Goal: Information Seeking & Learning: Learn about a topic

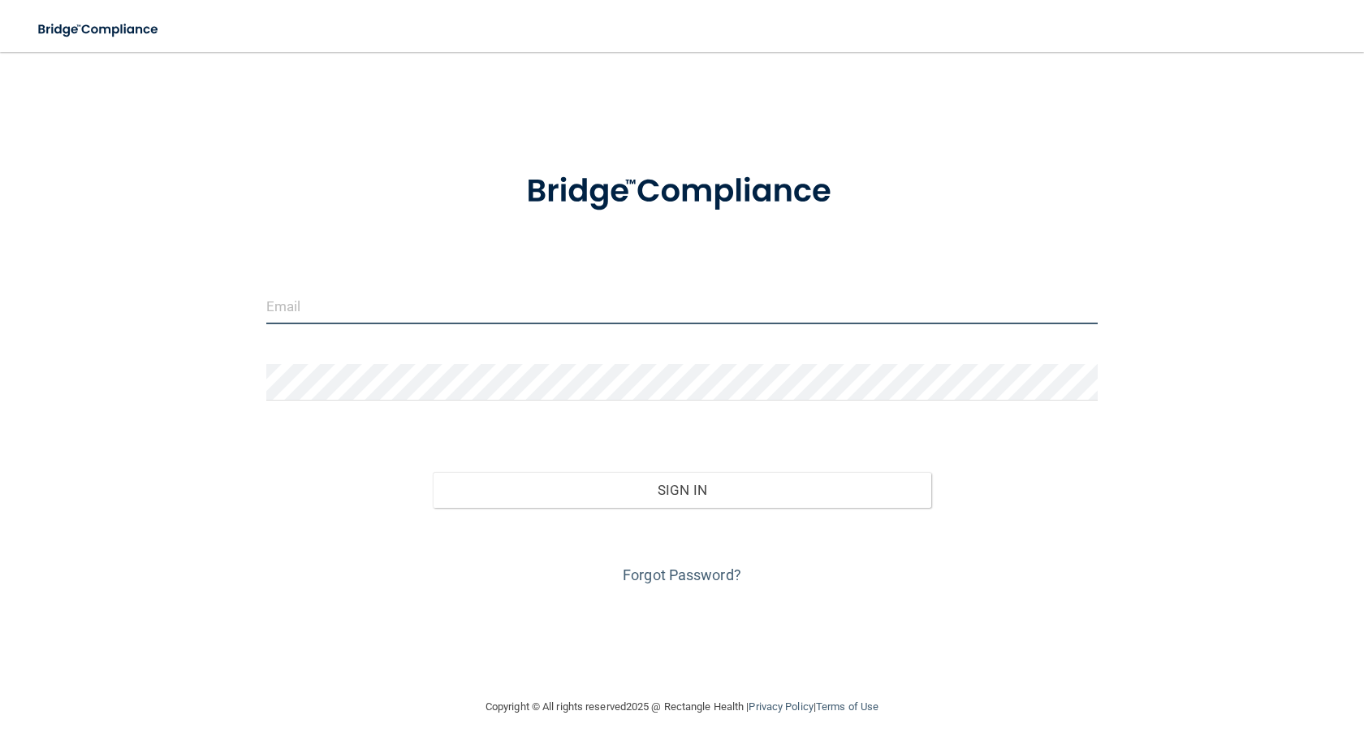
click at [446, 309] on input "email" at bounding box center [682, 305] width 832 height 37
type input "[EMAIL_ADDRESS][DOMAIN_NAME]"
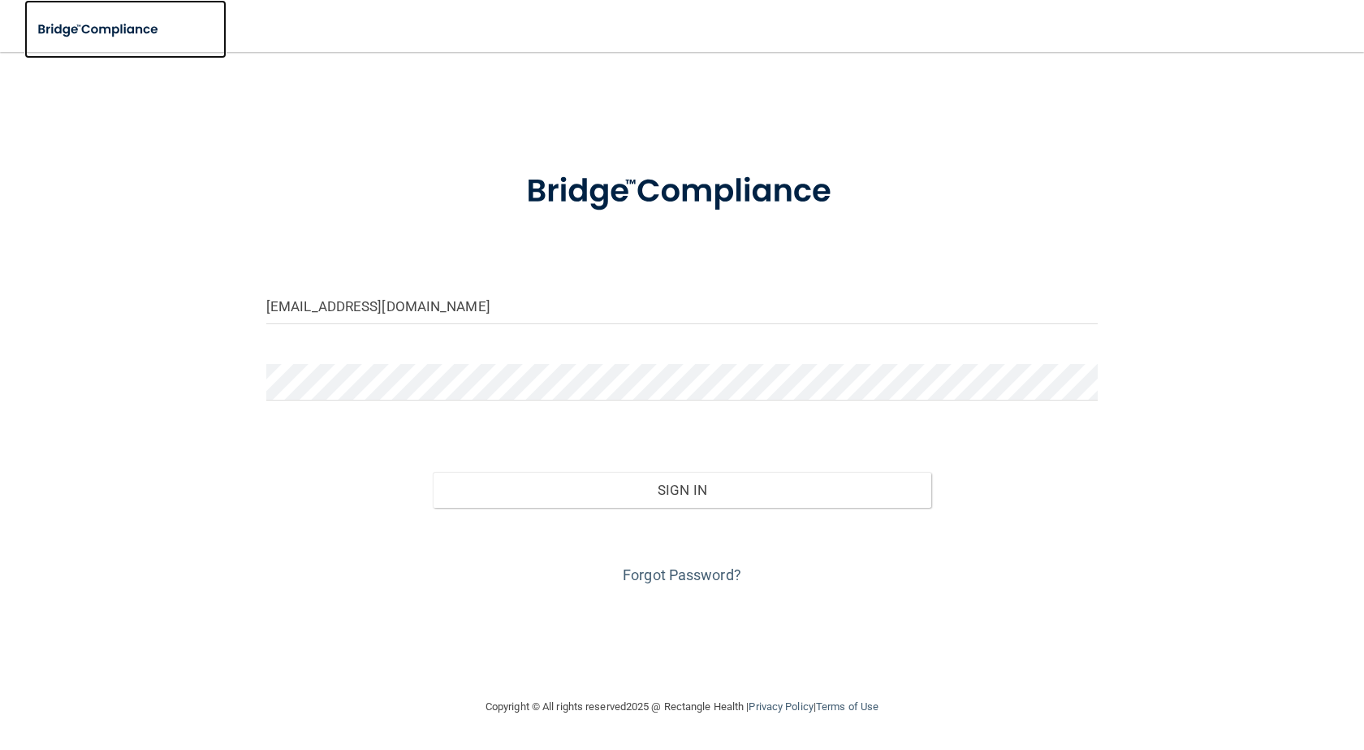
click at [97, 30] on img at bounding box center [98, 29] width 149 height 33
click at [67, 29] on img at bounding box center [98, 29] width 149 height 33
click at [378, 376] on form "jvoth@pepinvalleydental.com Invalid email/password. You don't have permission t…" at bounding box center [682, 368] width 832 height 439
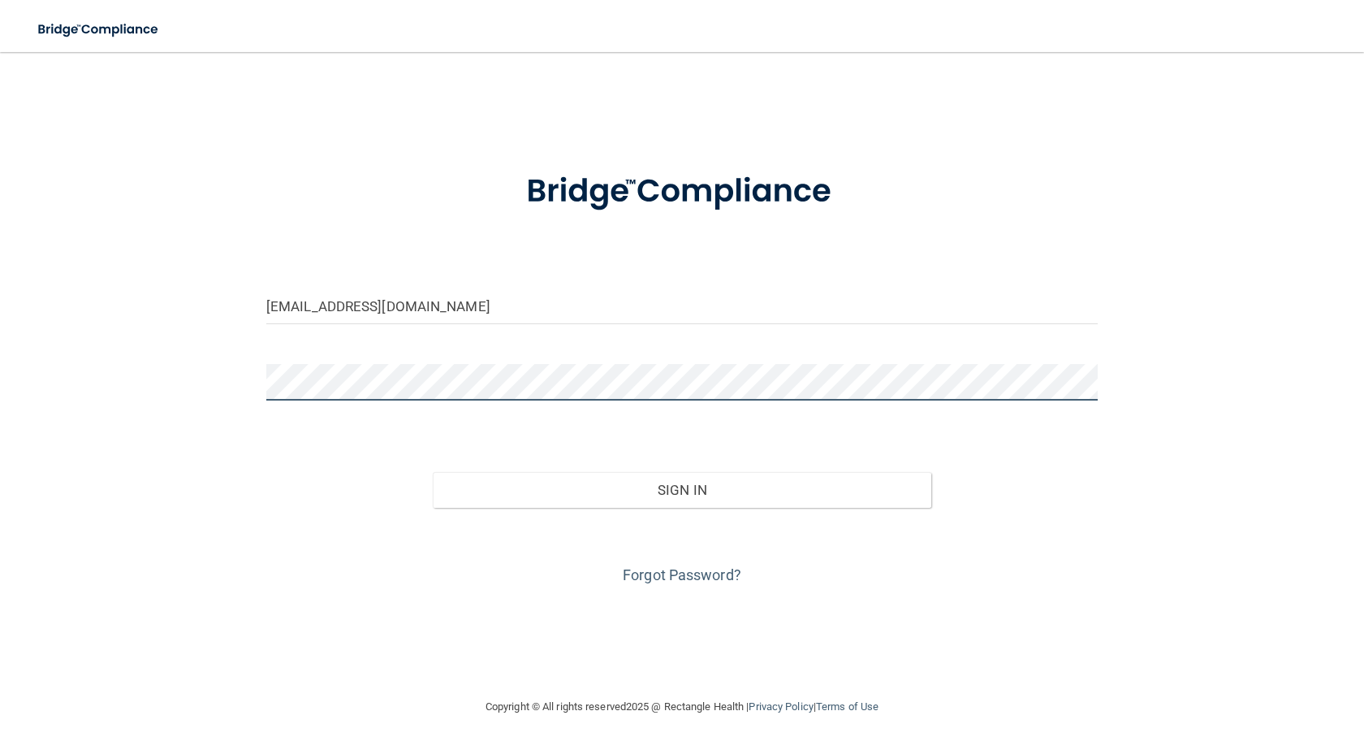
click at [433, 472] on button "Sign In" at bounding box center [682, 490] width 499 height 36
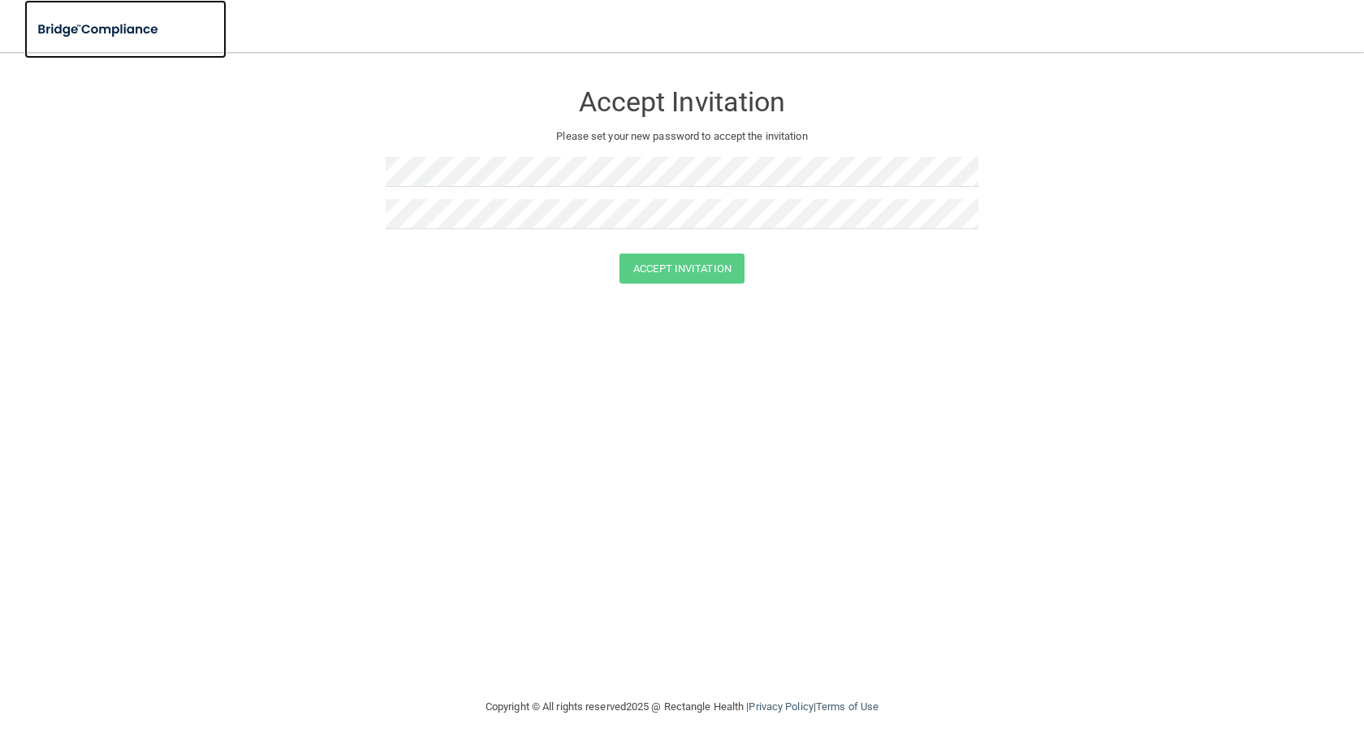
click at [62, 28] on img at bounding box center [98, 29] width 149 height 33
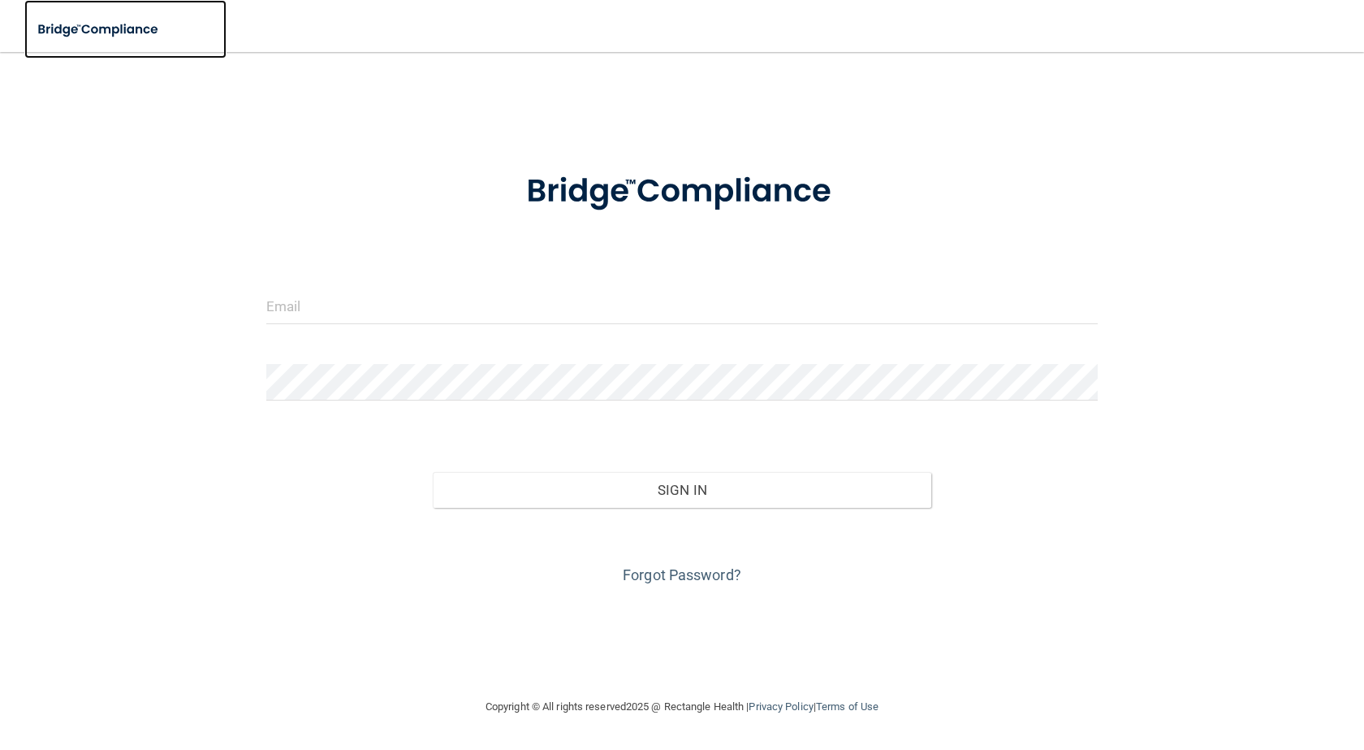
click at [95, 26] on img at bounding box center [98, 29] width 149 height 33
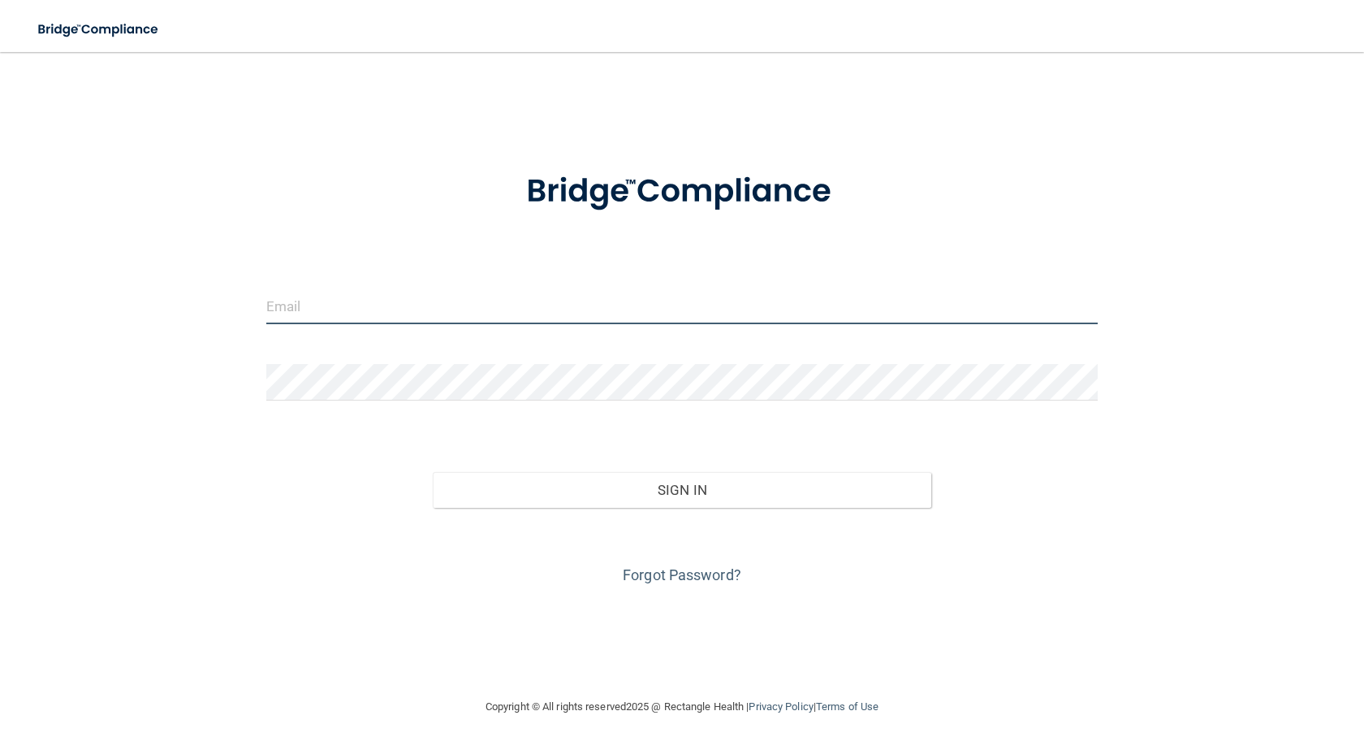
drag, startPoint x: 464, startPoint y: 294, endPoint x: 456, endPoint y: 305, distance: 13.3
click at [464, 294] on input "email" at bounding box center [682, 305] width 832 height 37
type input "[EMAIL_ADDRESS][DOMAIN_NAME]"
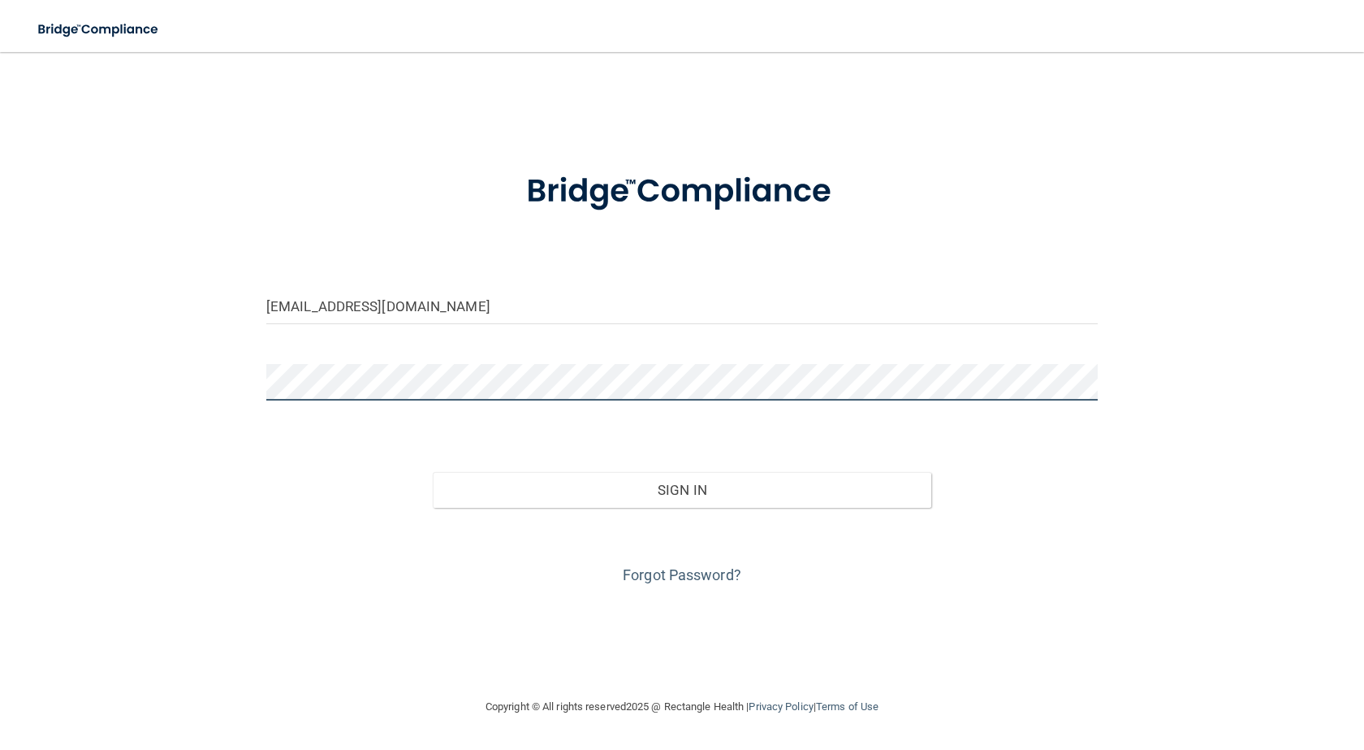
click at [433, 472] on button "Sign In" at bounding box center [682, 490] width 499 height 36
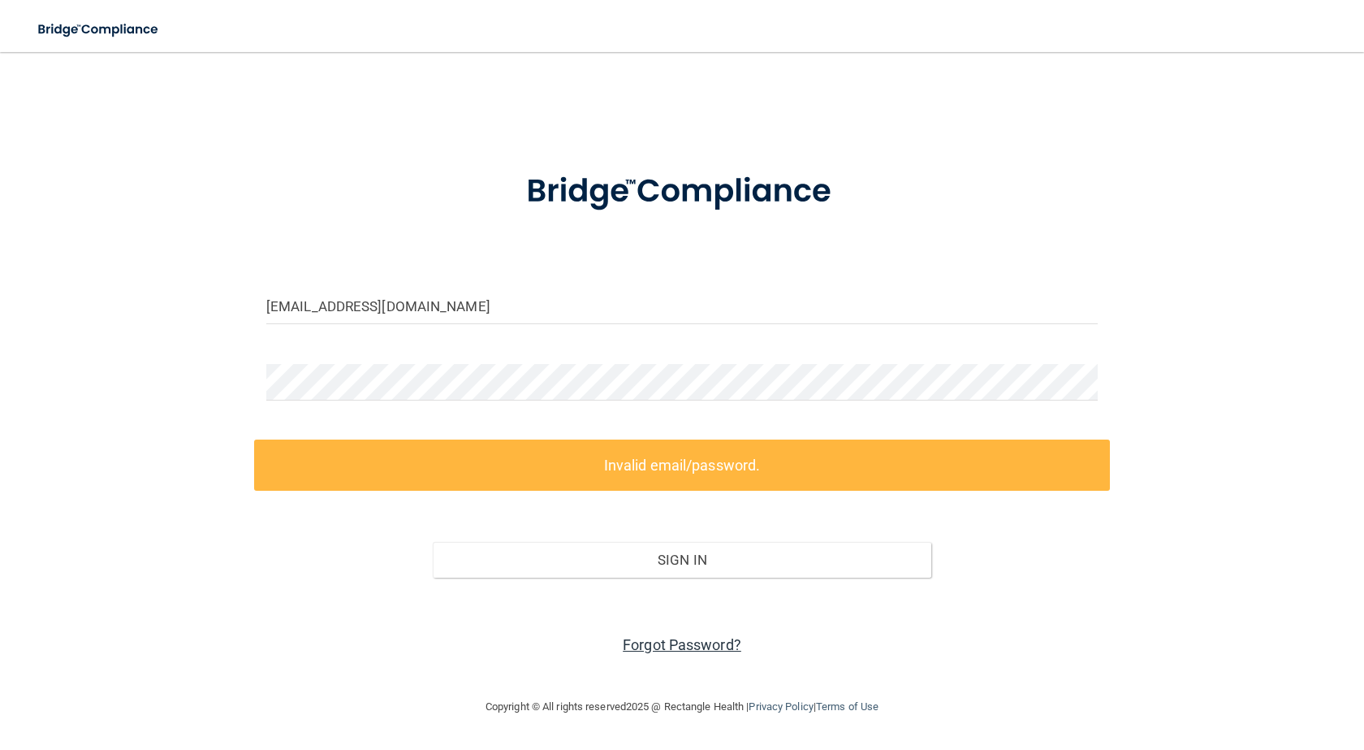
click at [685, 643] on link "Forgot Password?" at bounding box center [682, 644] width 119 height 17
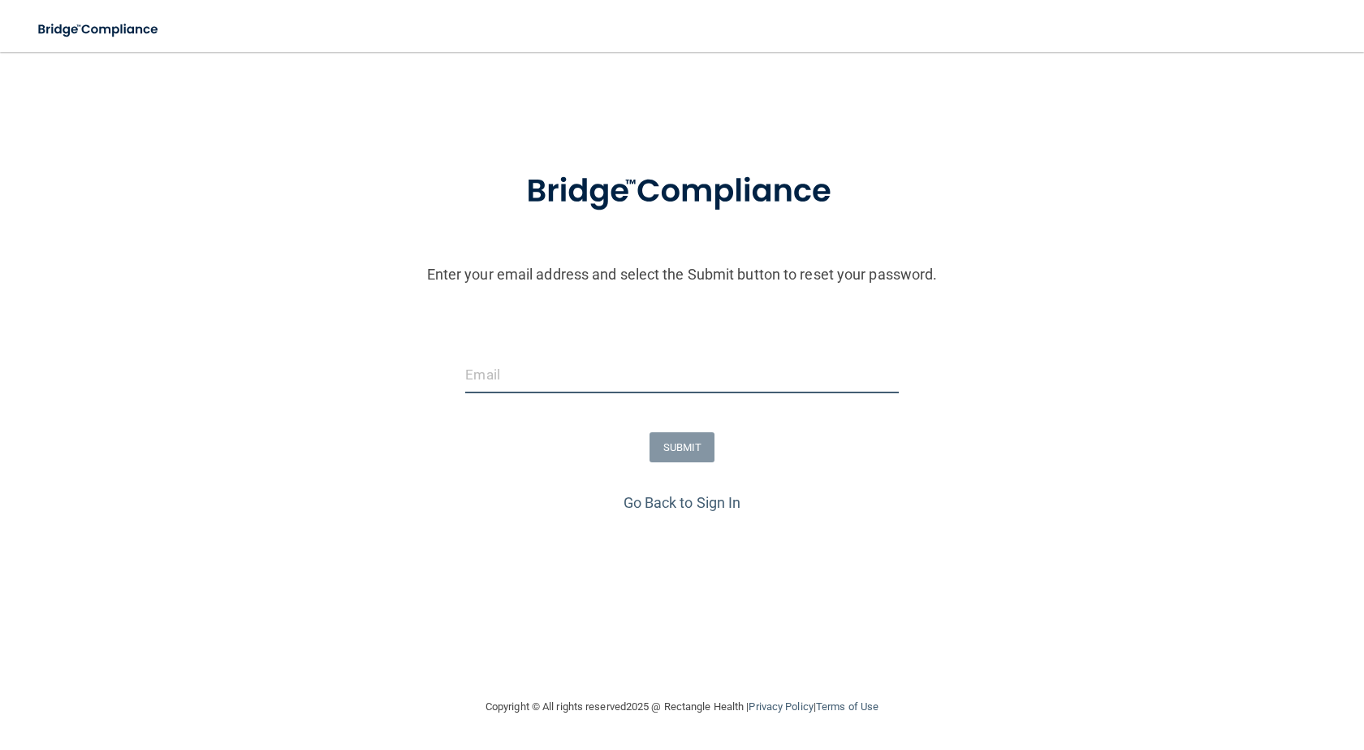
click at [523, 378] on input "email" at bounding box center [681, 374] width 433 height 37
type input "[EMAIL_ADDRESS][DOMAIN_NAME]"
click at [682, 447] on button "SUBMIT" at bounding box center [683, 447] width 66 height 30
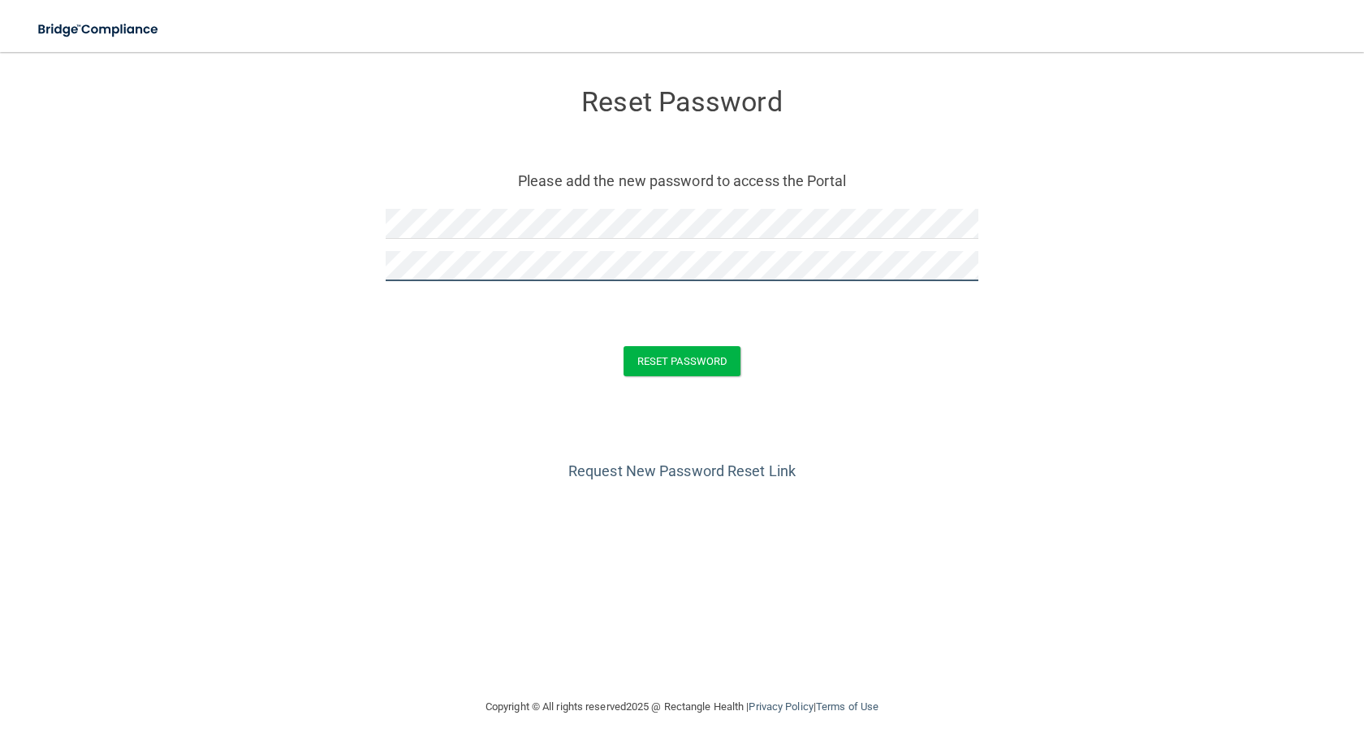
click at [624, 346] on button "Reset Password" at bounding box center [682, 361] width 117 height 30
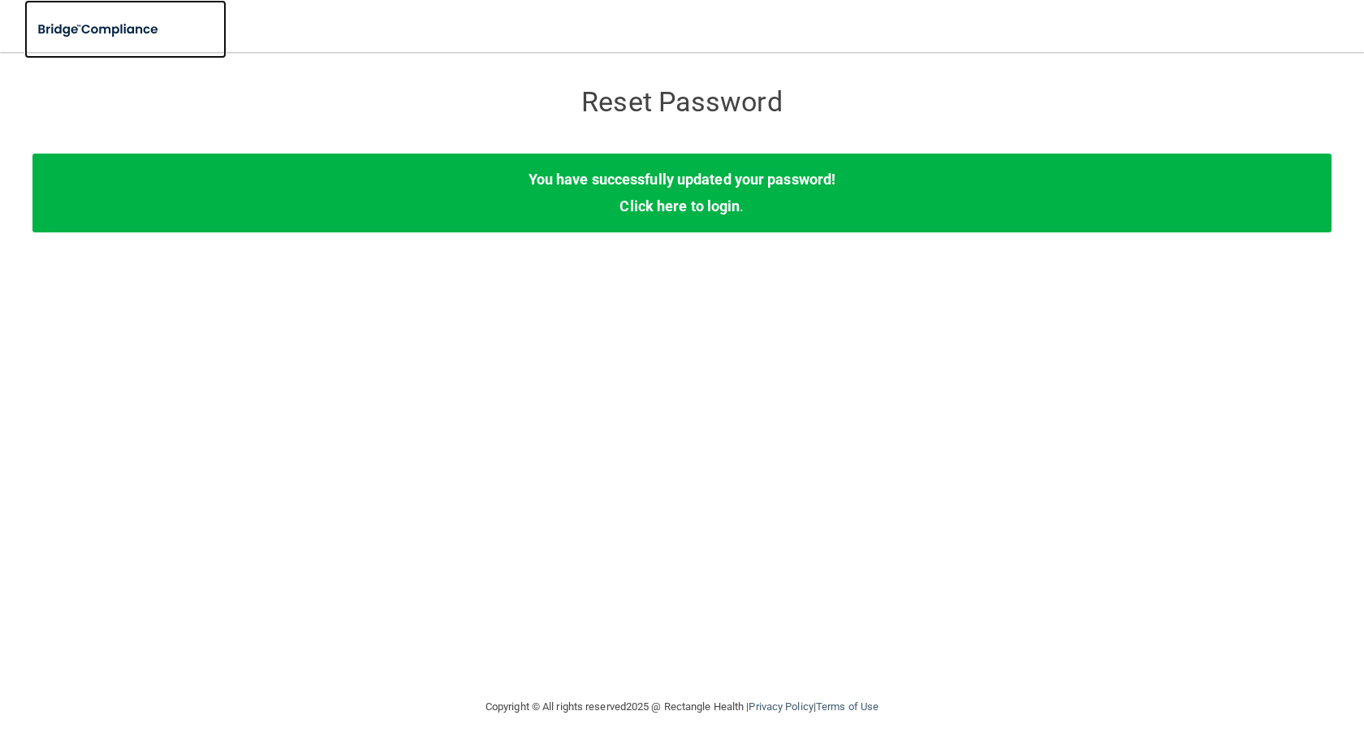
click at [108, 30] on img at bounding box center [98, 29] width 149 height 33
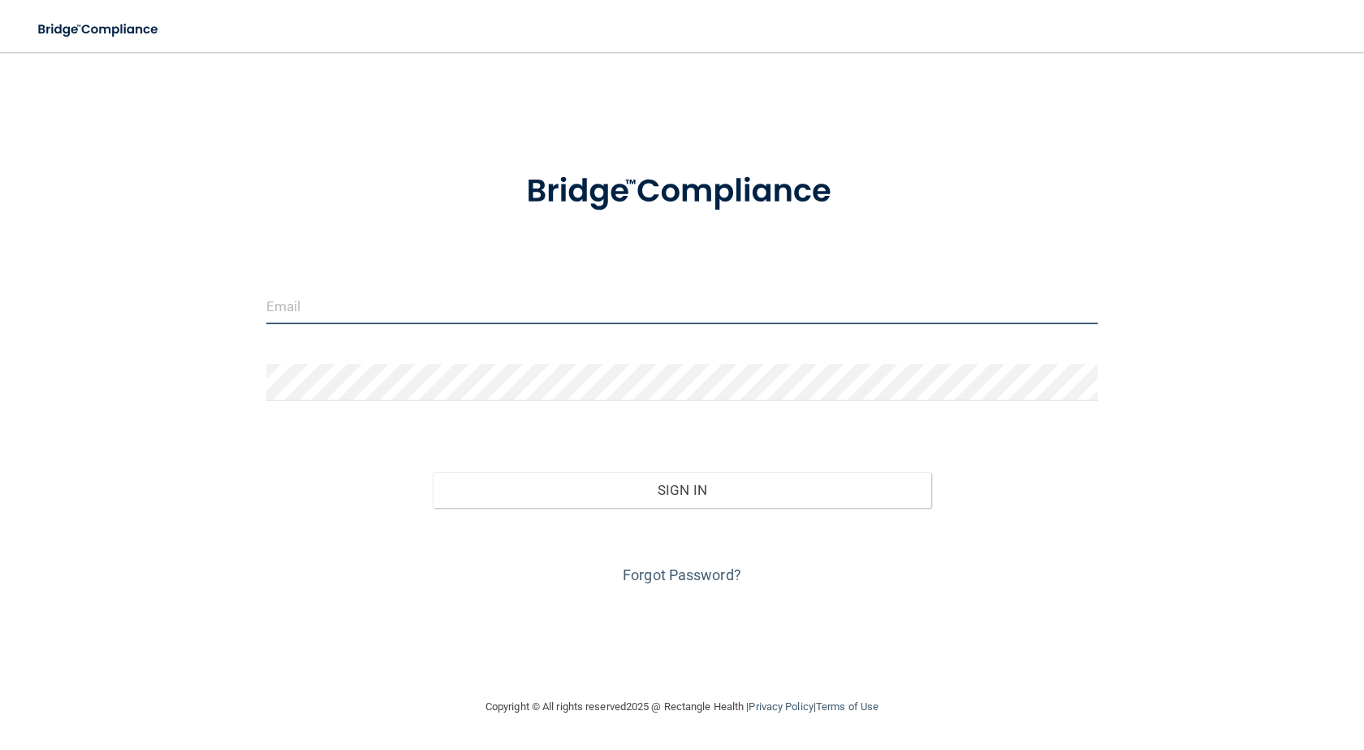
click at [452, 310] on input "email" at bounding box center [682, 305] width 832 height 37
type input "[EMAIL_ADDRESS][DOMAIN_NAME]"
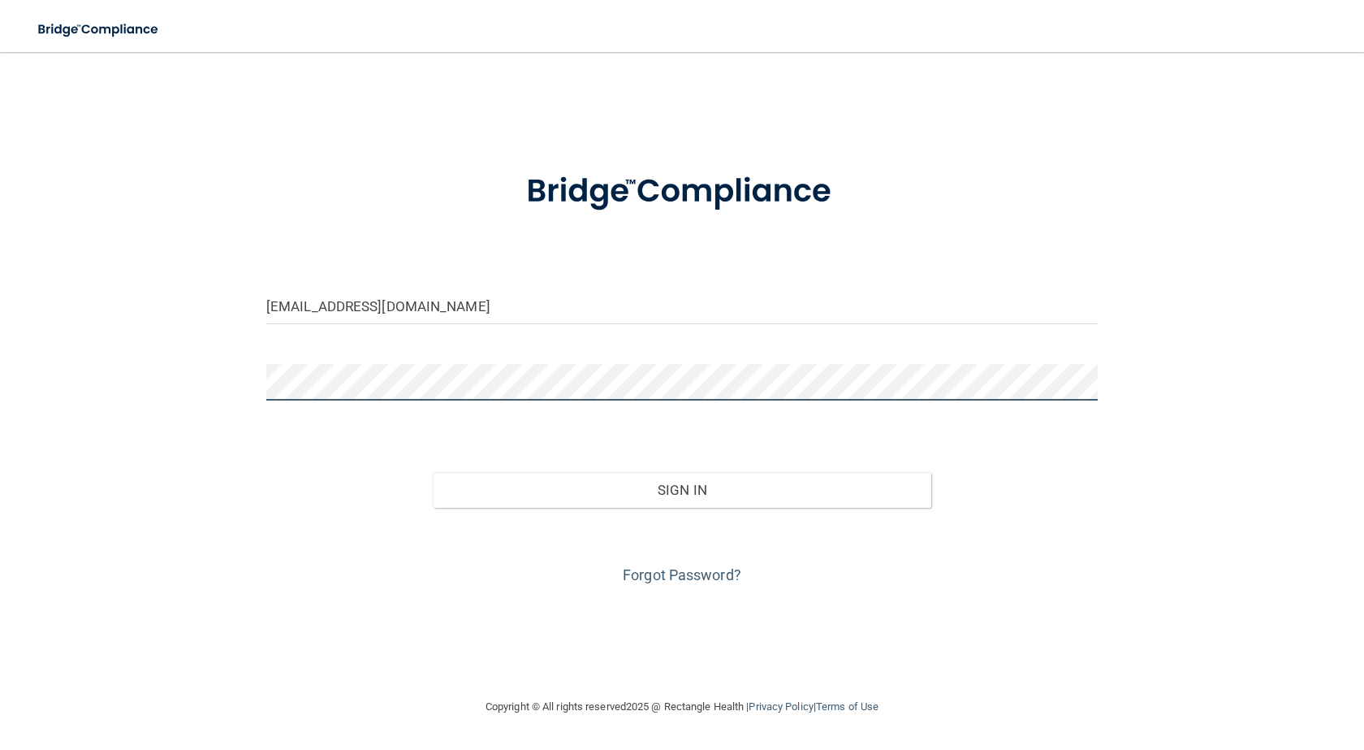
click at [433, 472] on button "Sign In" at bounding box center [682, 490] width 499 height 36
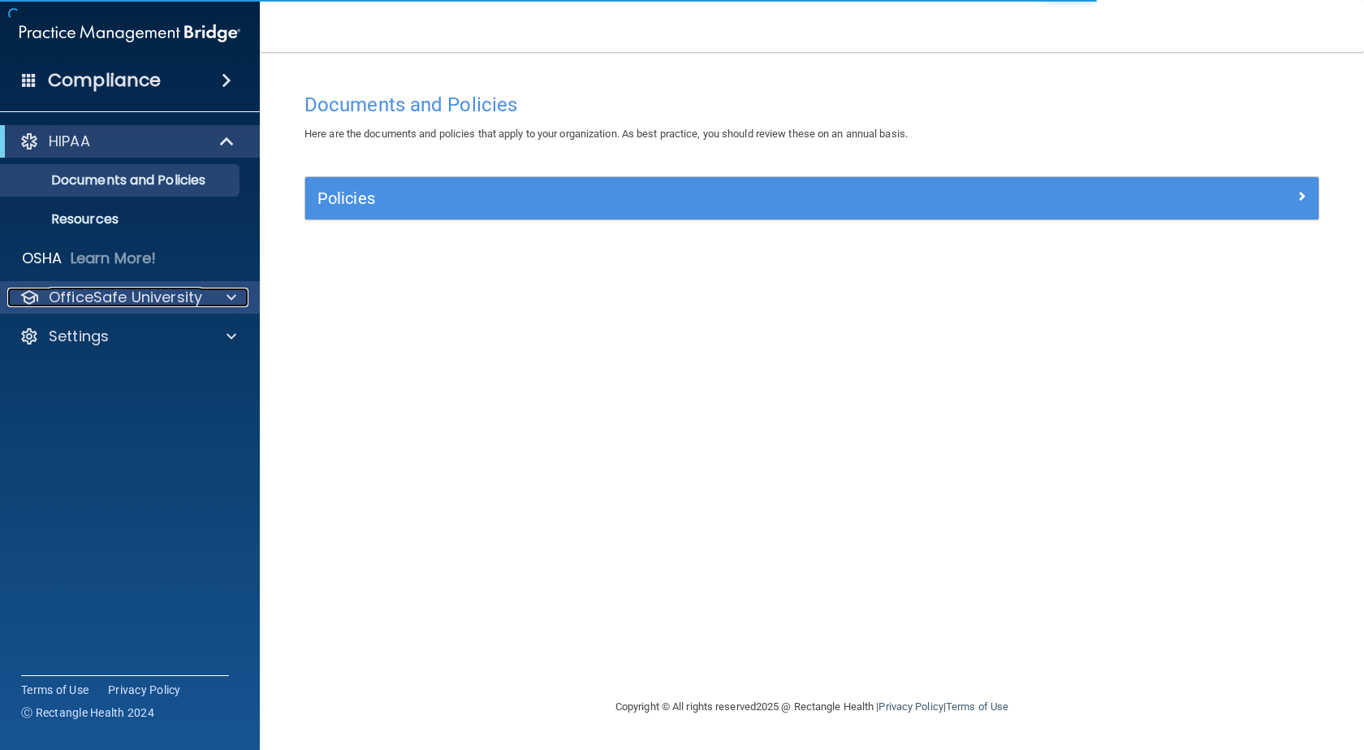
click at [163, 296] on p "OfficeSafe University" at bounding box center [125, 296] width 153 height 19
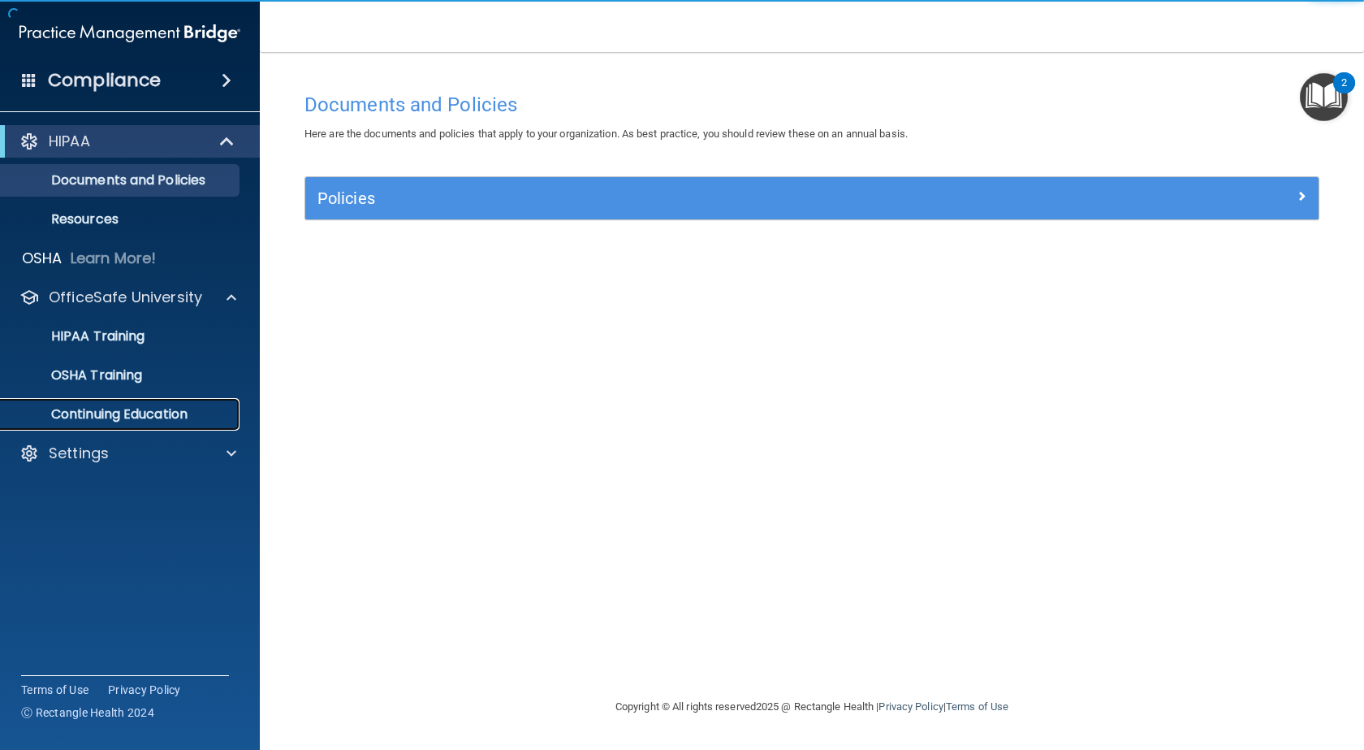
click at [145, 406] on p "Continuing Education" at bounding box center [122, 414] width 222 height 16
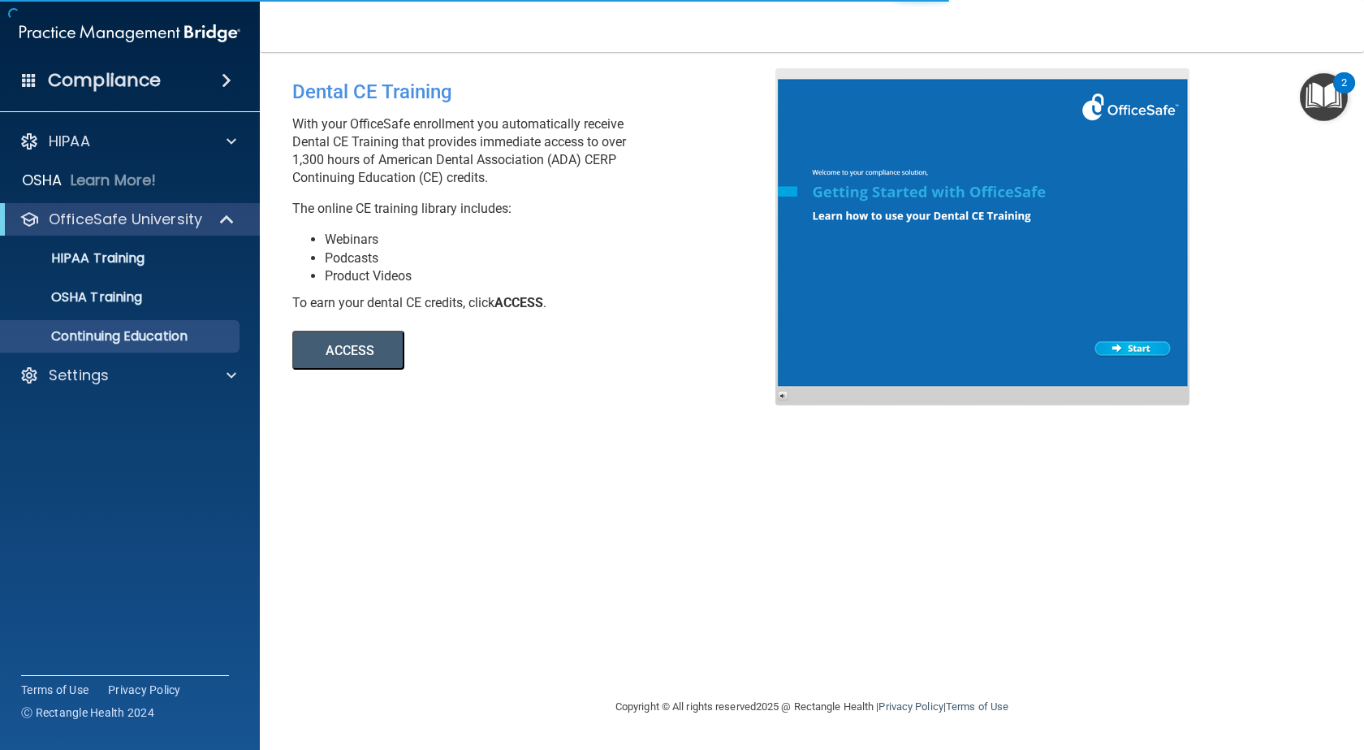
click at [331, 355] on button "ACCESS" at bounding box center [348, 350] width 112 height 39
